Goal: Task Accomplishment & Management: Manage account settings

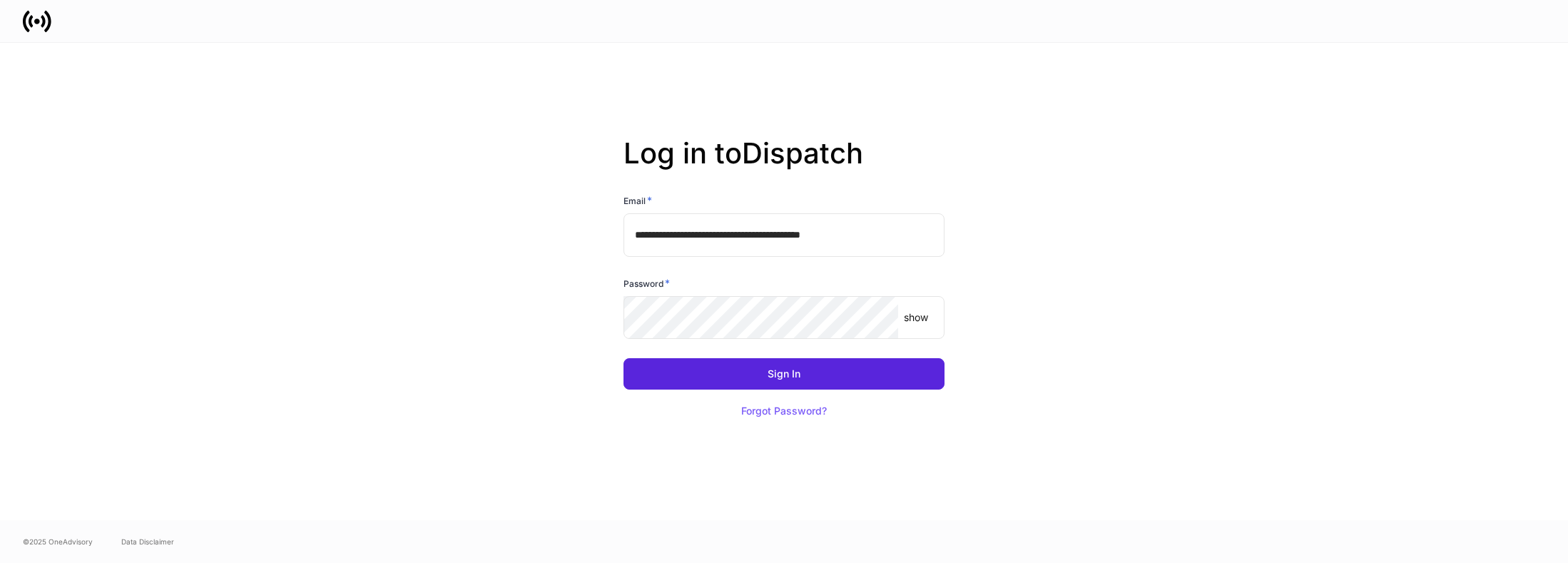
click at [920, 231] on input "**********" at bounding box center [784, 234] width 321 height 43
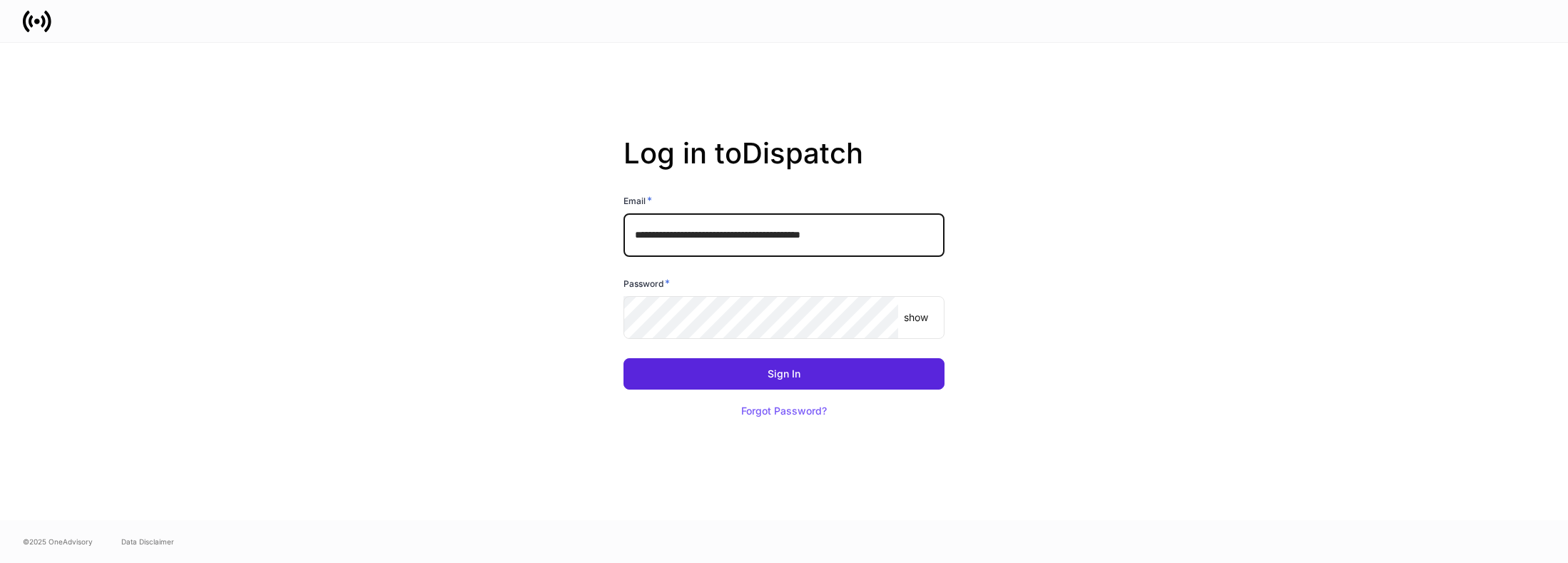
type input "**********"
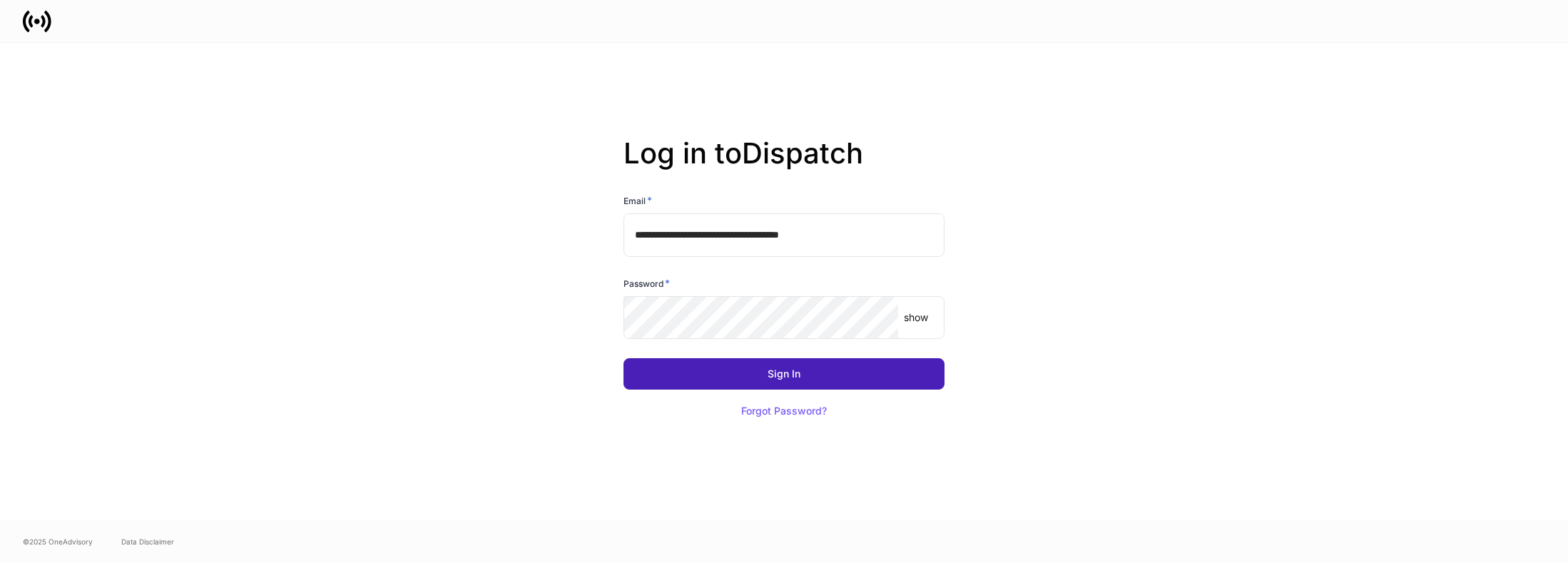
click at [784, 376] on div "Sign In" at bounding box center [784, 374] width 33 height 10
